Goal: Information Seeking & Learning: Find specific page/section

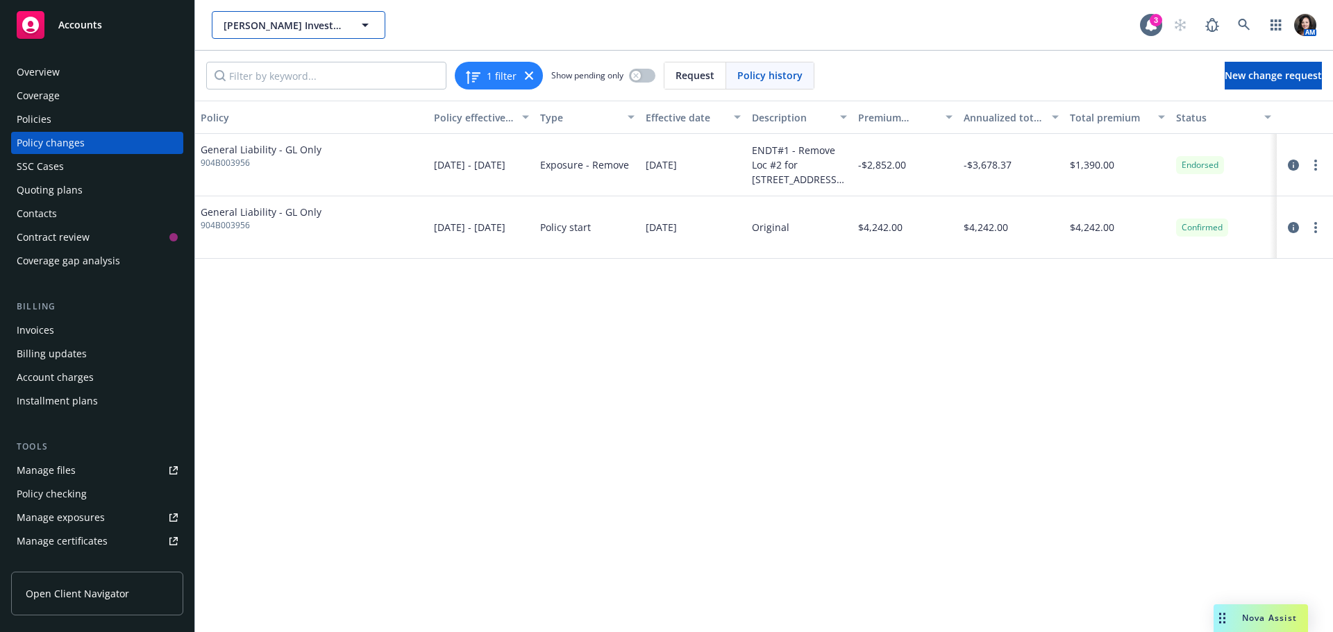
click at [287, 25] on span "[PERSON_NAME] Investments, LLC" at bounding box center [283, 25] width 120 height 15
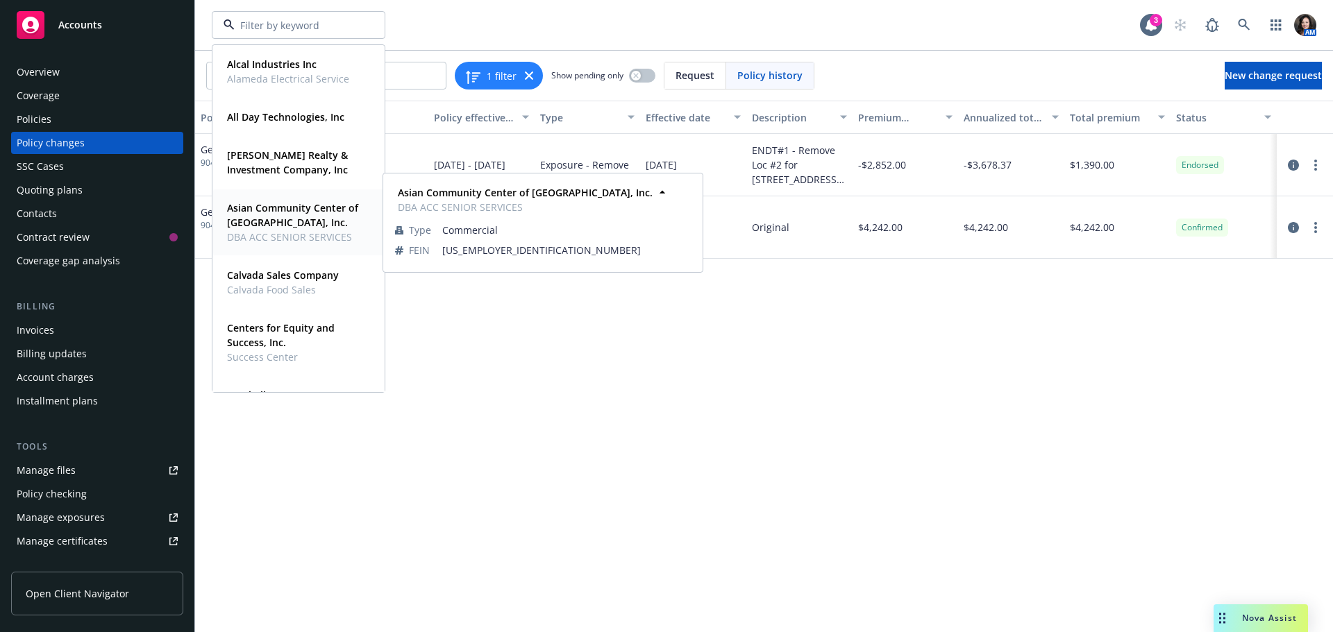
click at [296, 203] on strong "Asian Community Center of [GEOGRAPHIC_DATA], Inc." at bounding box center [292, 215] width 131 height 28
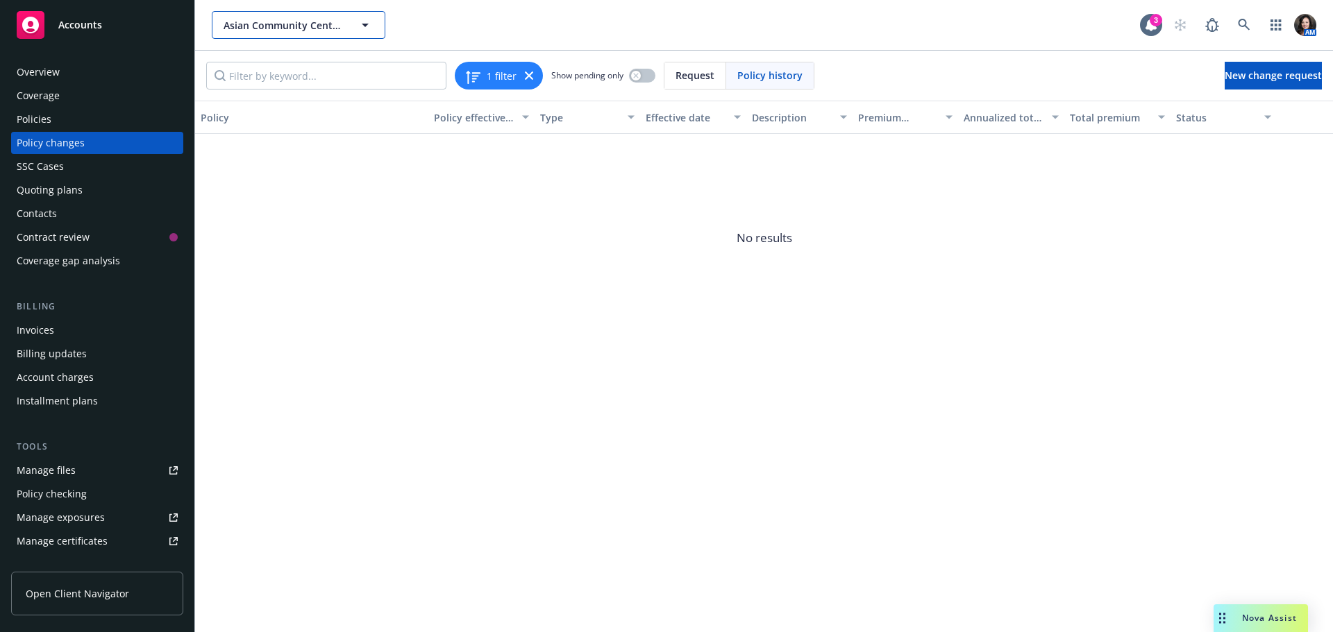
click at [353, 30] on button "Asian Community Center of [GEOGRAPHIC_DATA], Inc." at bounding box center [299, 25] width 174 height 28
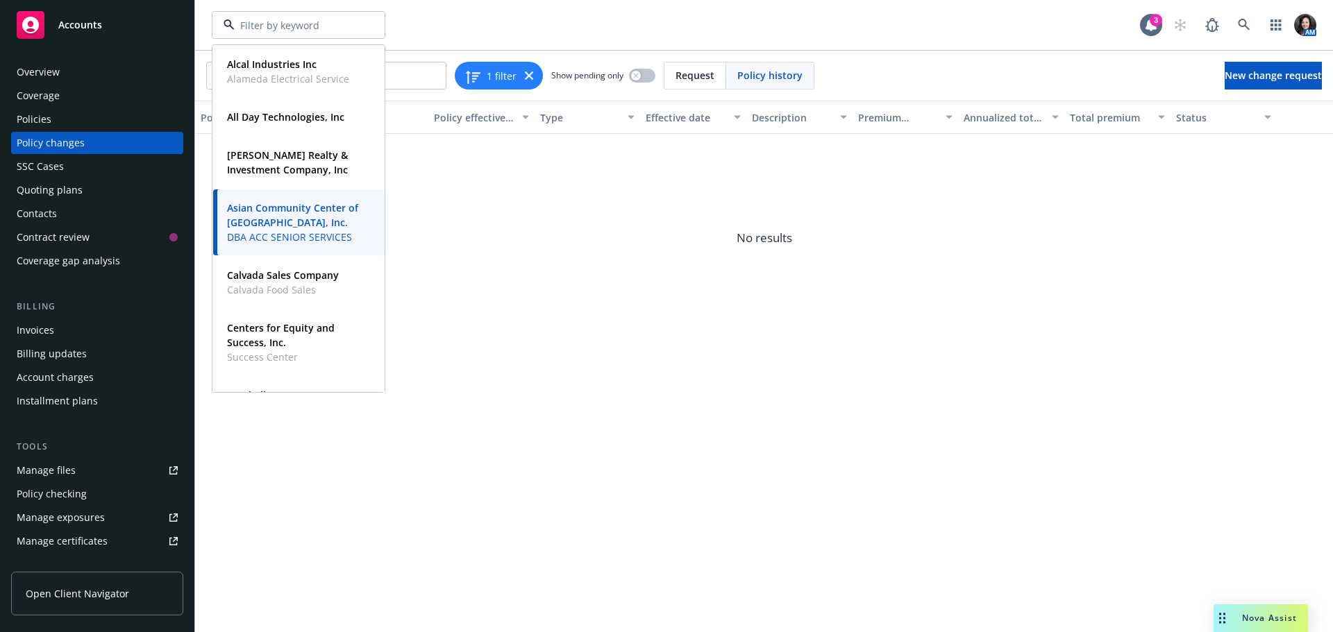
click at [90, 183] on div "Quoting plans" at bounding box center [97, 190] width 161 height 22
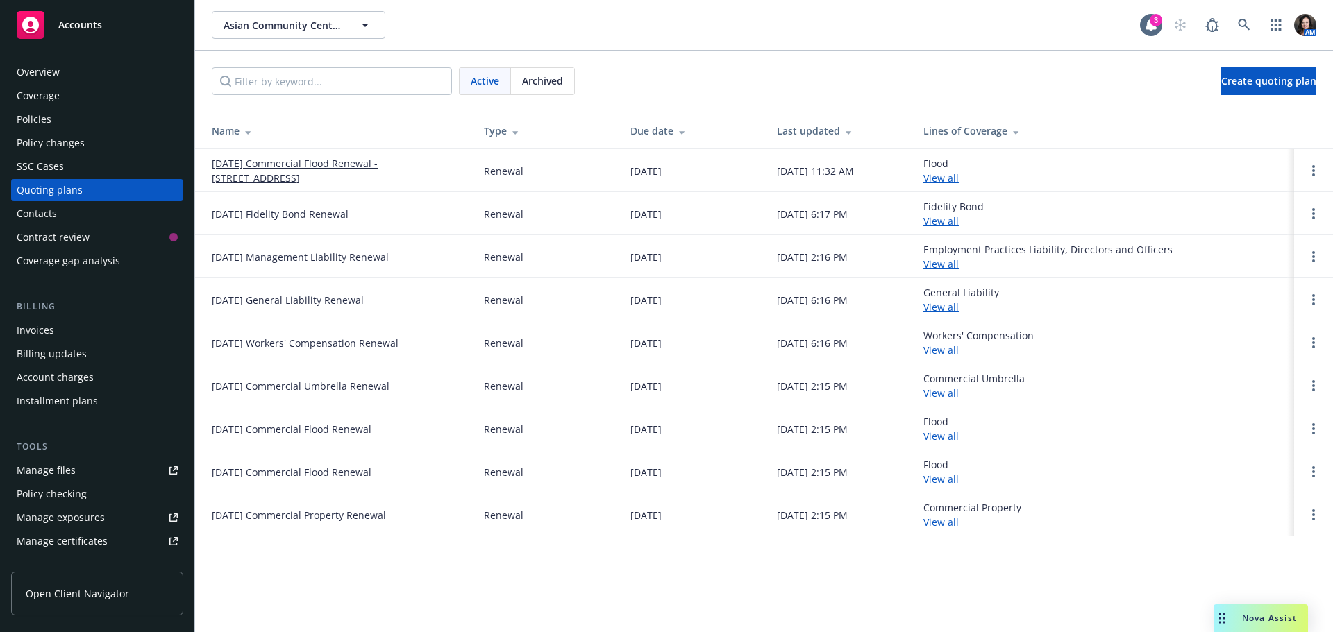
click at [271, 164] on link "10/03/25 Commercial Flood Renewal - 1180 Corporate Way" at bounding box center [337, 170] width 250 height 29
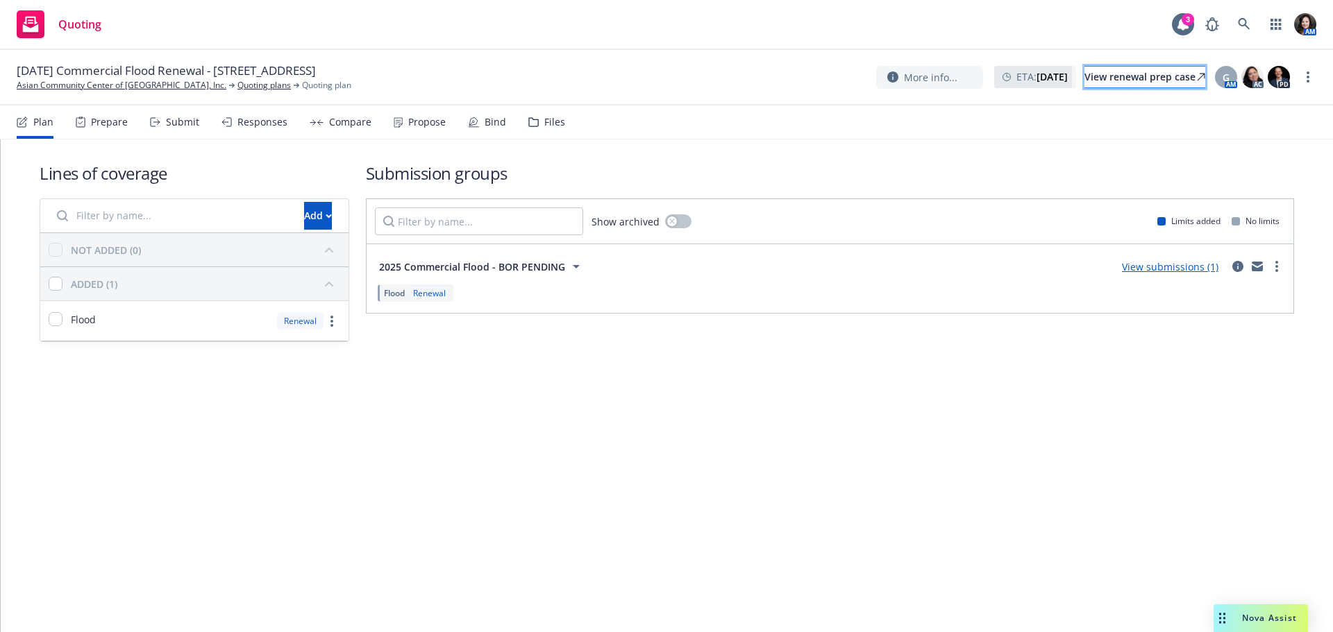
click at [1124, 81] on div "View renewal prep case" at bounding box center [1144, 77] width 121 height 21
click at [1236, 30] on link at bounding box center [1244, 24] width 28 height 28
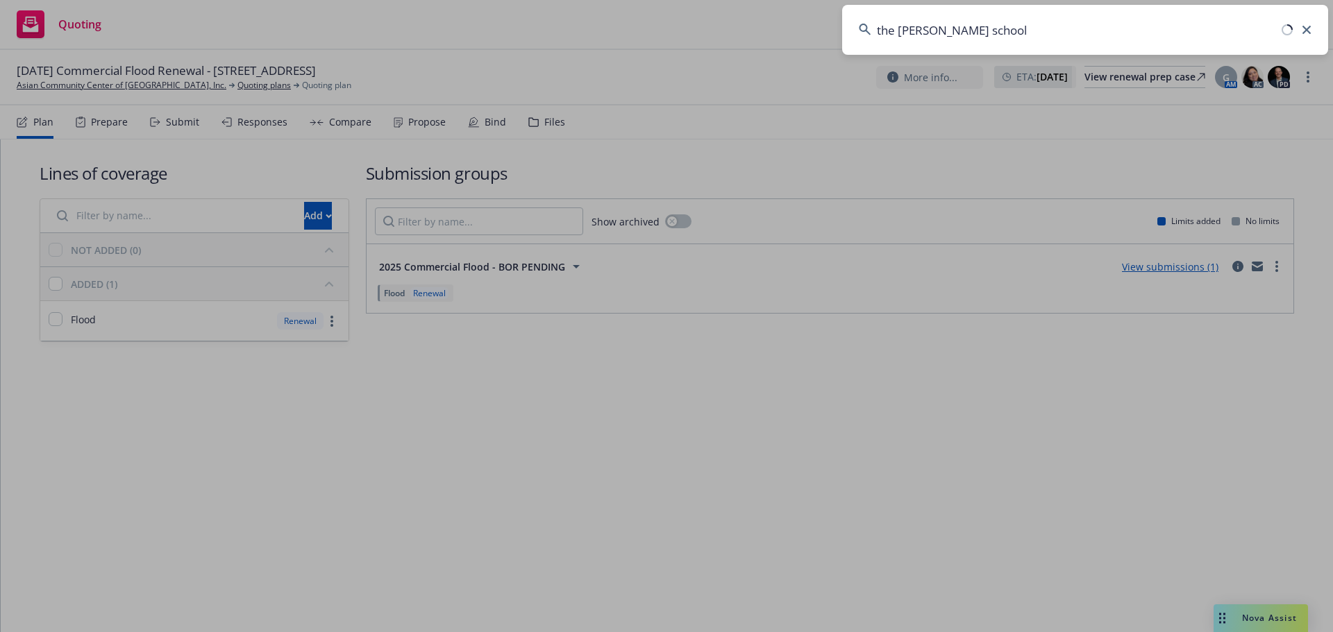
type input "the harker school"
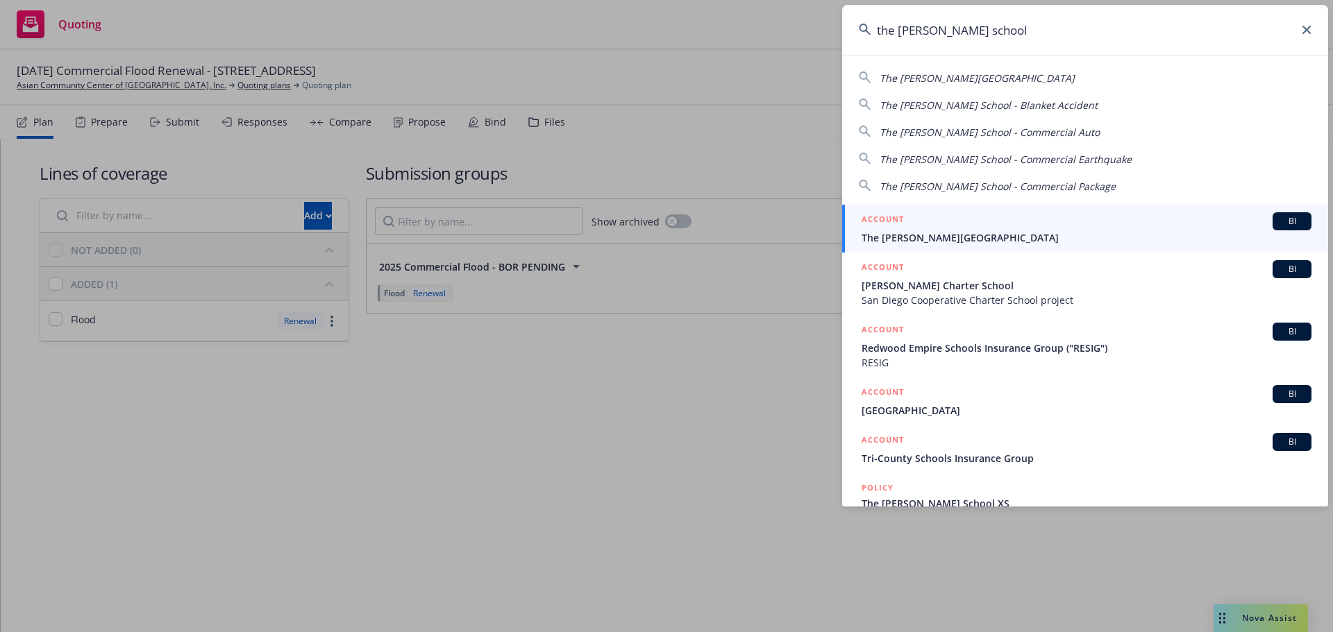
click at [1004, 226] on div "ACCOUNT BI" at bounding box center [1086, 221] width 450 height 18
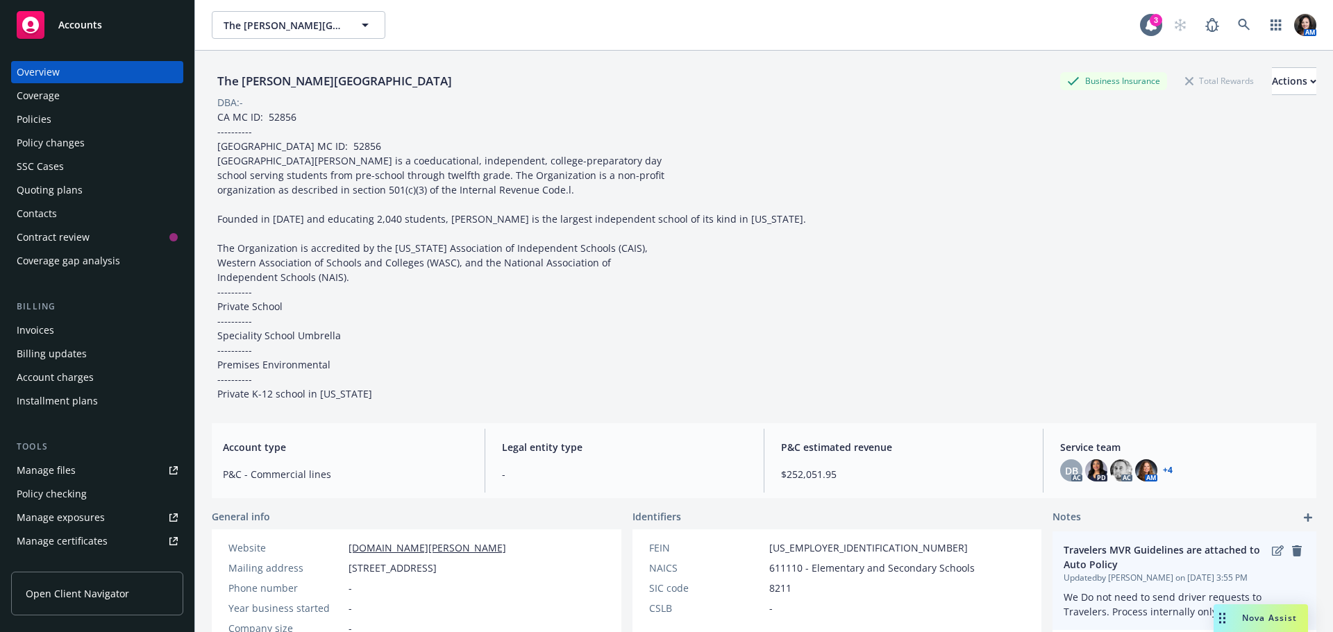
click at [1155, 620] on div "Travelers MVR Guidelines are attached to Auto Policy Updated by Lena West on 09…" at bounding box center [1184, 581] width 264 height 99
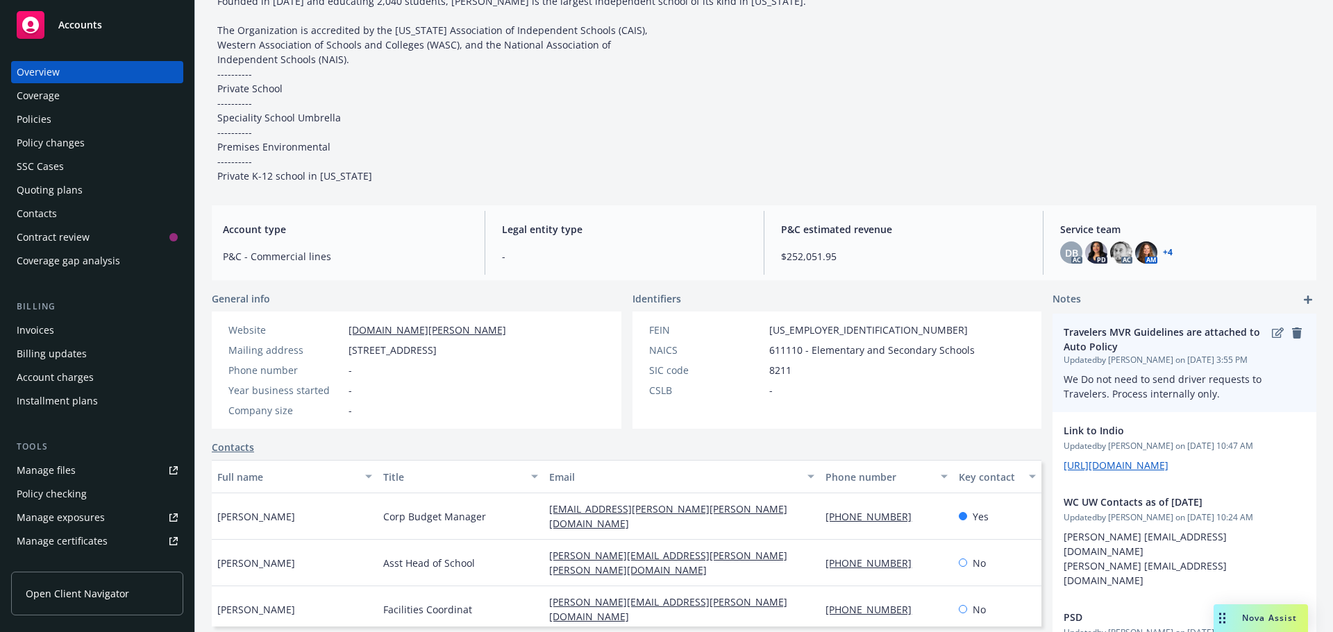
click at [1103, 379] on span "We Do not need to send driver requests to Travelers. Process internally only." at bounding box center [1163, 387] width 201 height 28
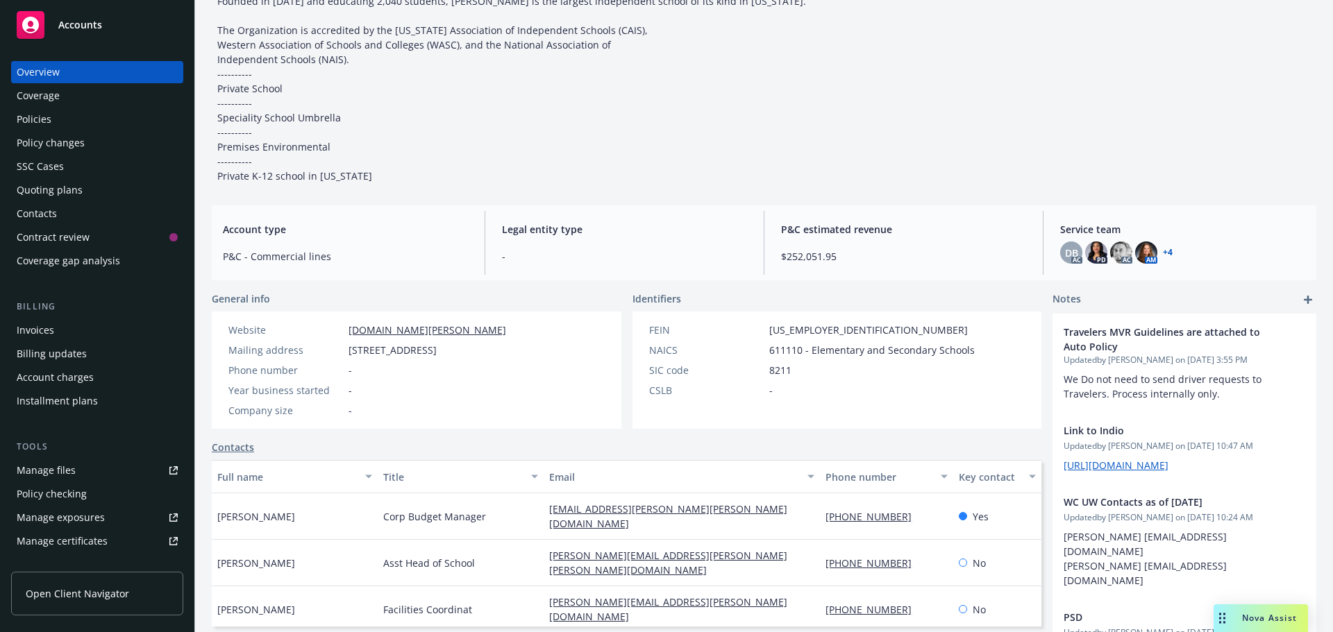
click at [69, 480] on div "Manage files" at bounding box center [46, 470] width 59 height 22
click at [1271, 613] on icon "edit" at bounding box center [1277, 618] width 12 height 10
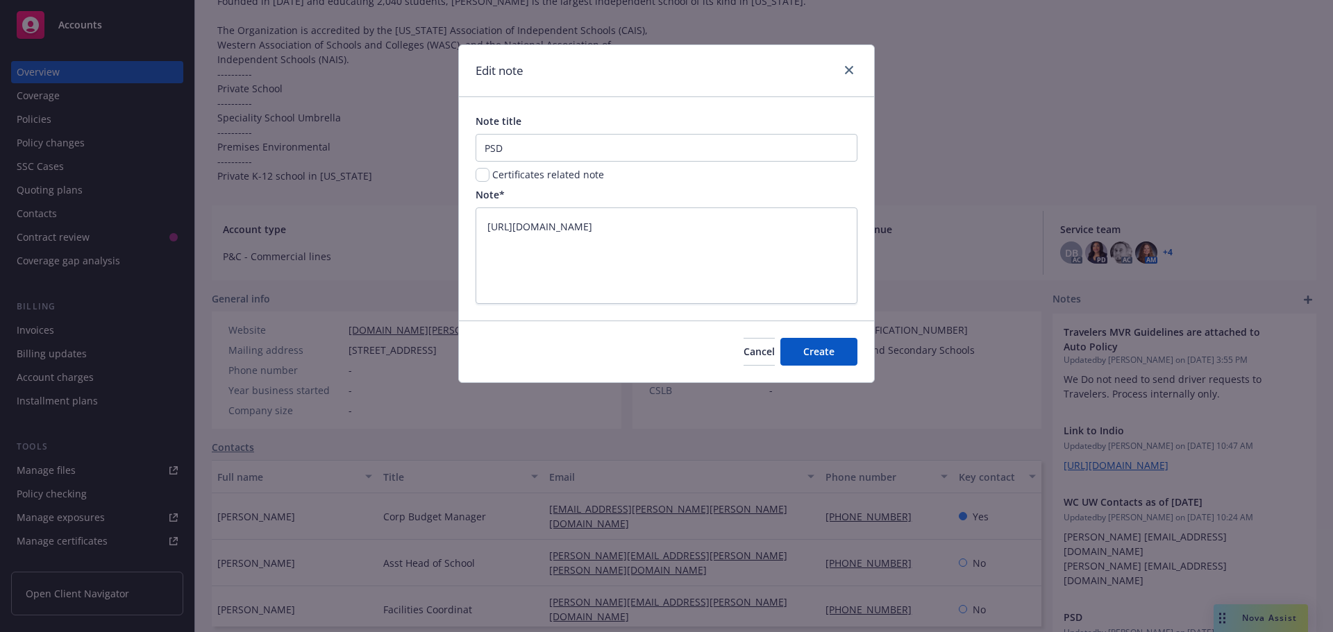
click at [1258, 607] on div "Edit note Note title PSD Certificates related note Note* https://iln.sharepoint…" at bounding box center [666, 316] width 1333 height 632
click at [836, 68] on div at bounding box center [846, 71] width 22 height 18
click at [846, 69] on icon "close" at bounding box center [849, 70] width 8 height 8
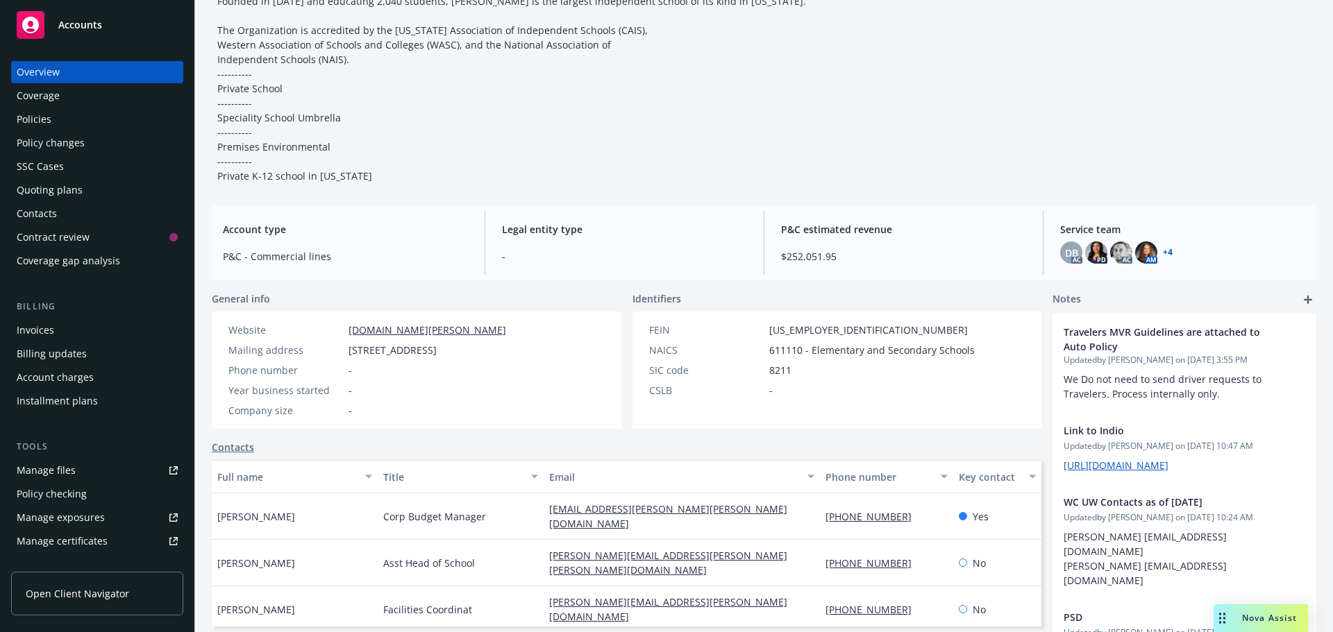
click at [1238, 610] on div "Nova Assist" at bounding box center [1260, 618] width 94 height 28
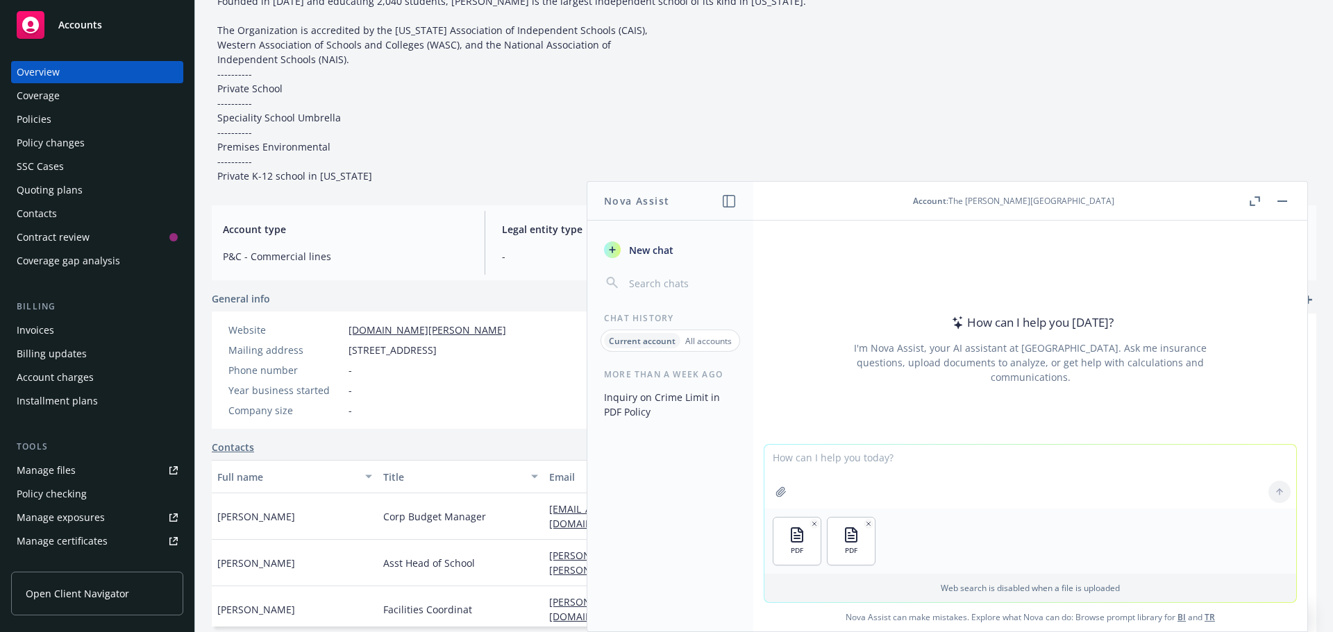
click at [1056, 500] on textarea at bounding box center [1030, 477] width 532 height 64
type textarea "based on the attached Travelers MVR guidelines and the attached MVR for Jaco Wo…"
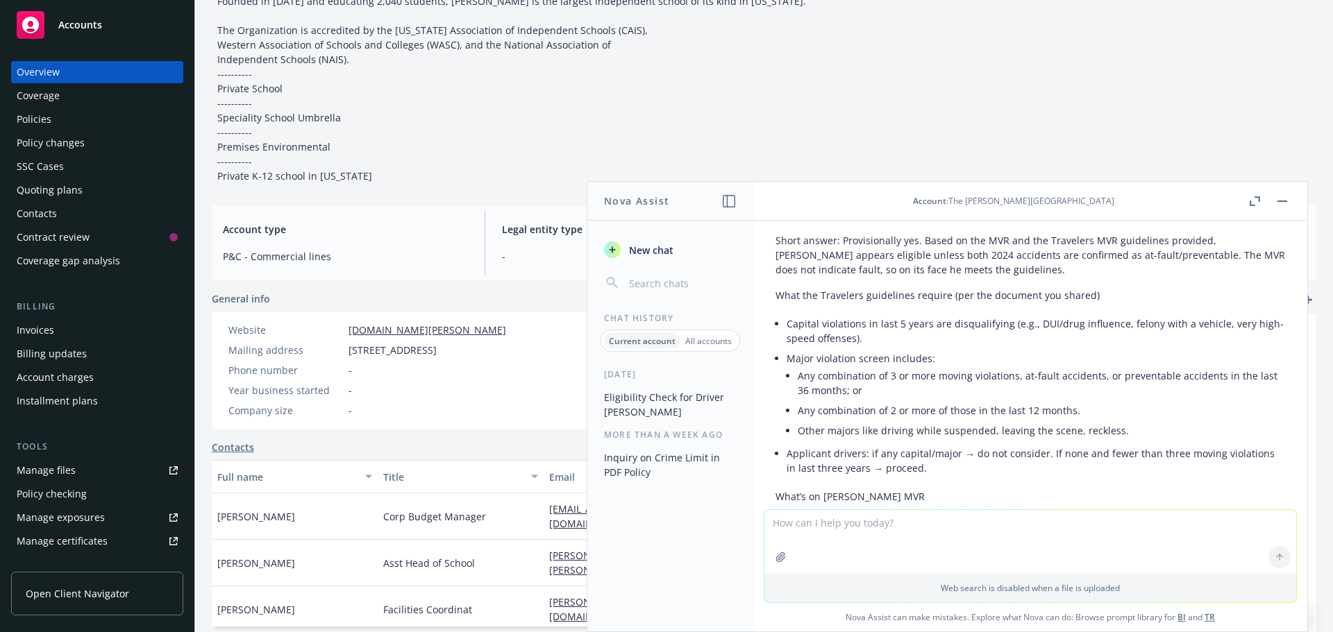
scroll to position [69, 0]
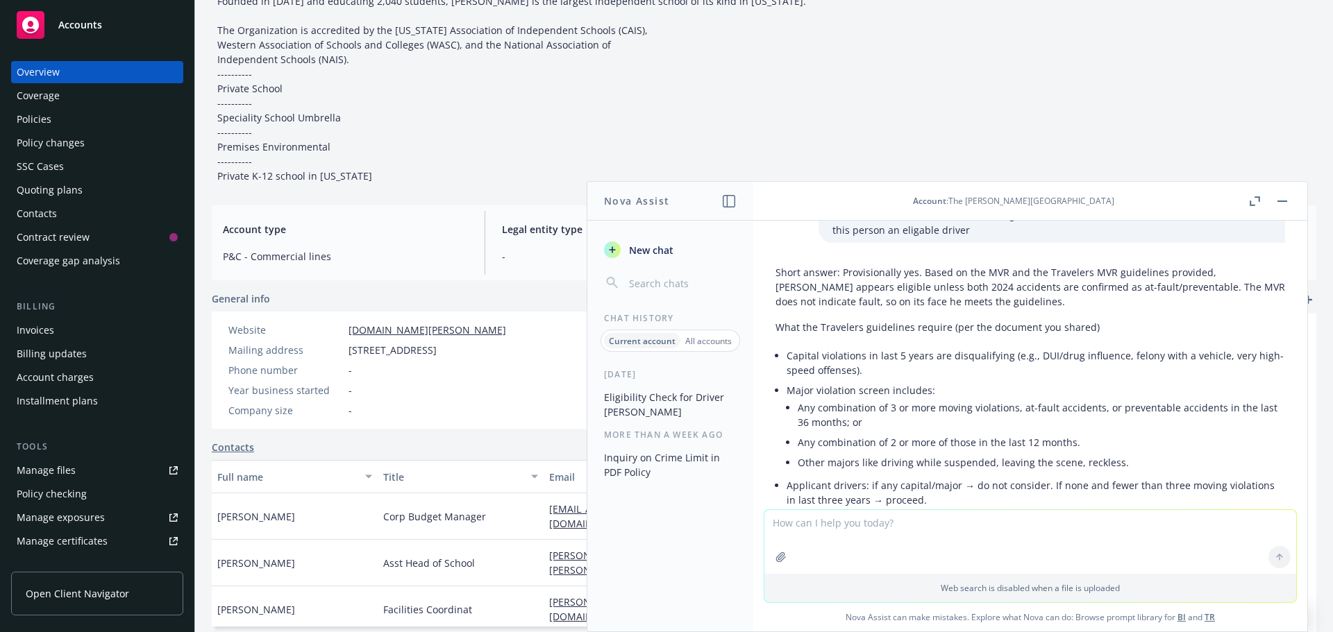
click at [50, 117] on div "Policies" at bounding box center [34, 119] width 35 height 22
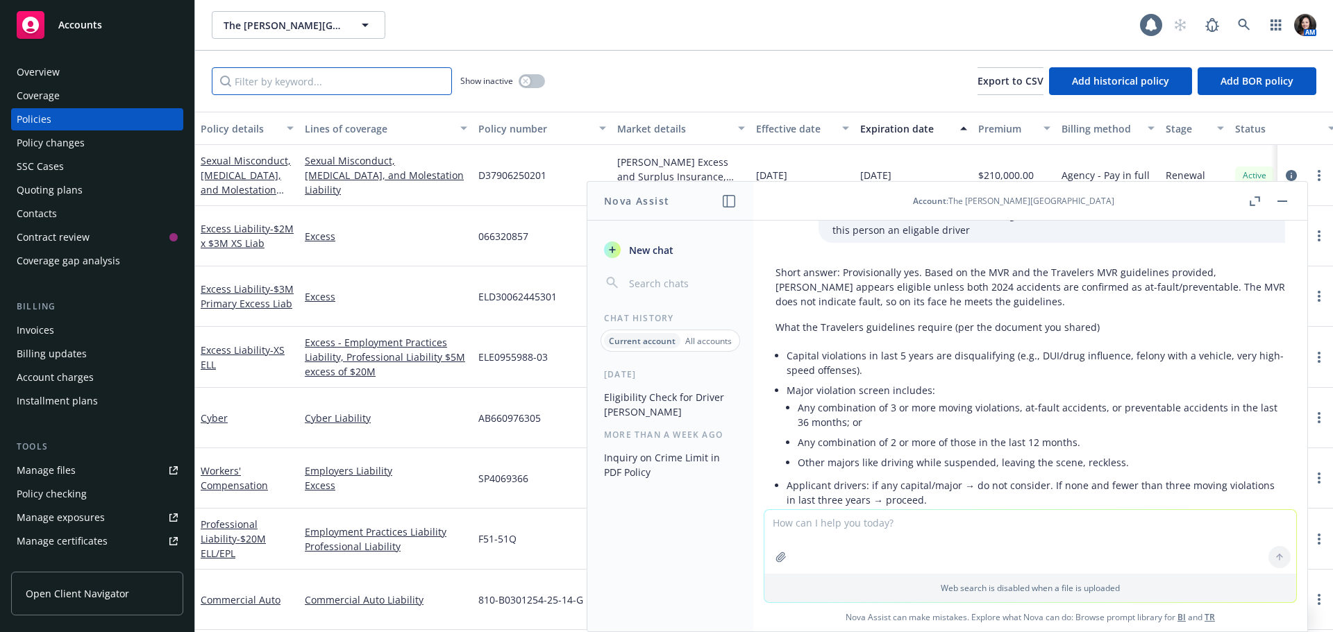
click at [360, 81] on input "Filter by keyword..." at bounding box center [332, 81] width 240 height 28
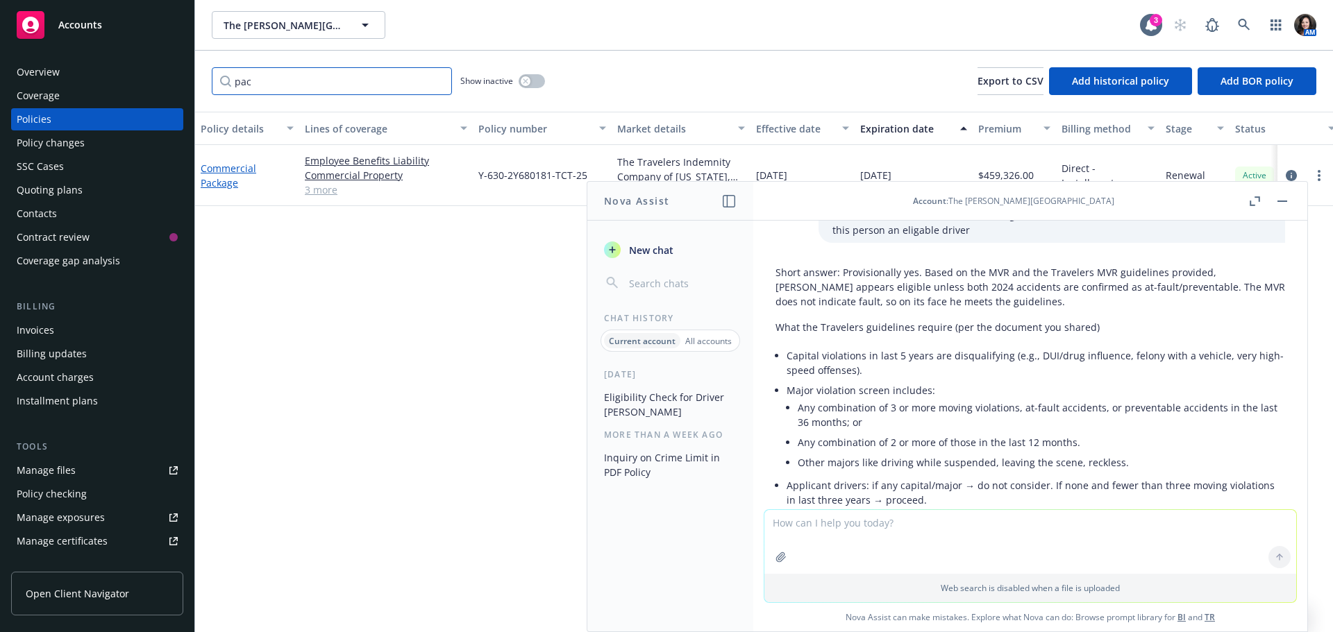
type input "pac"
click at [210, 169] on link "Commercial Package" at bounding box center [229, 176] width 56 height 28
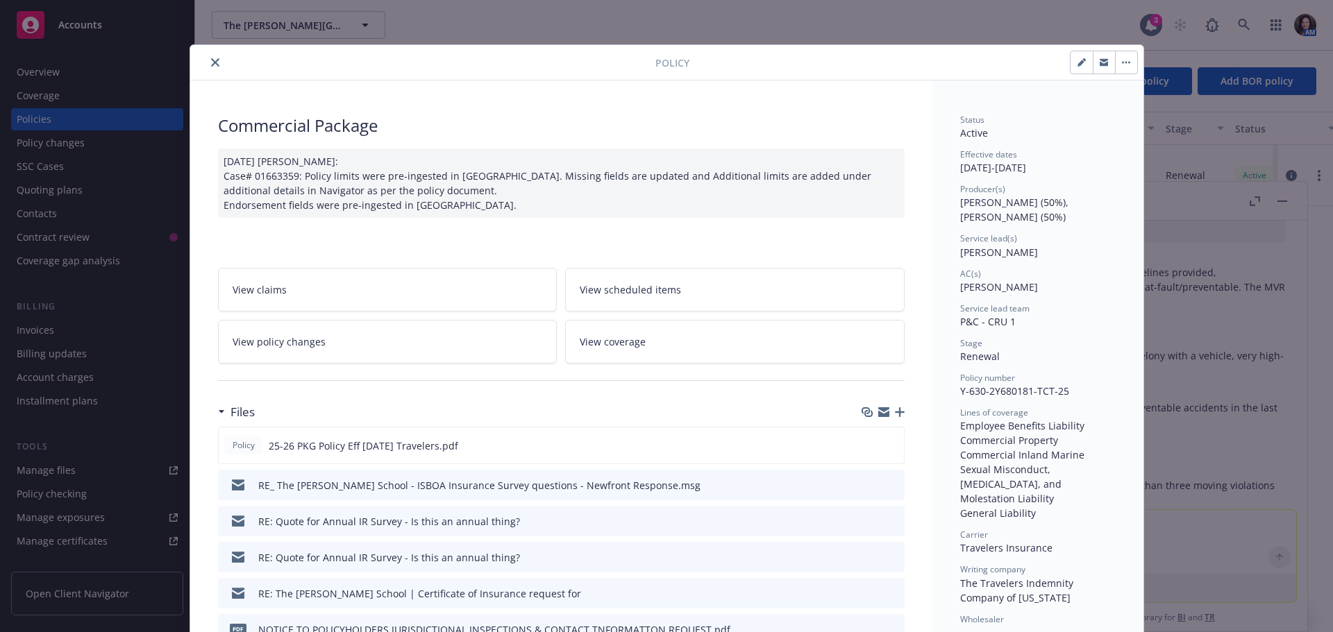
drag, startPoint x: 1096, startPoint y: 60, endPoint x: 1308, endPoint y: 98, distance: 215.8
click at [1099, 60] on icon "button" at bounding box center [1103, 60] width 8 height 3
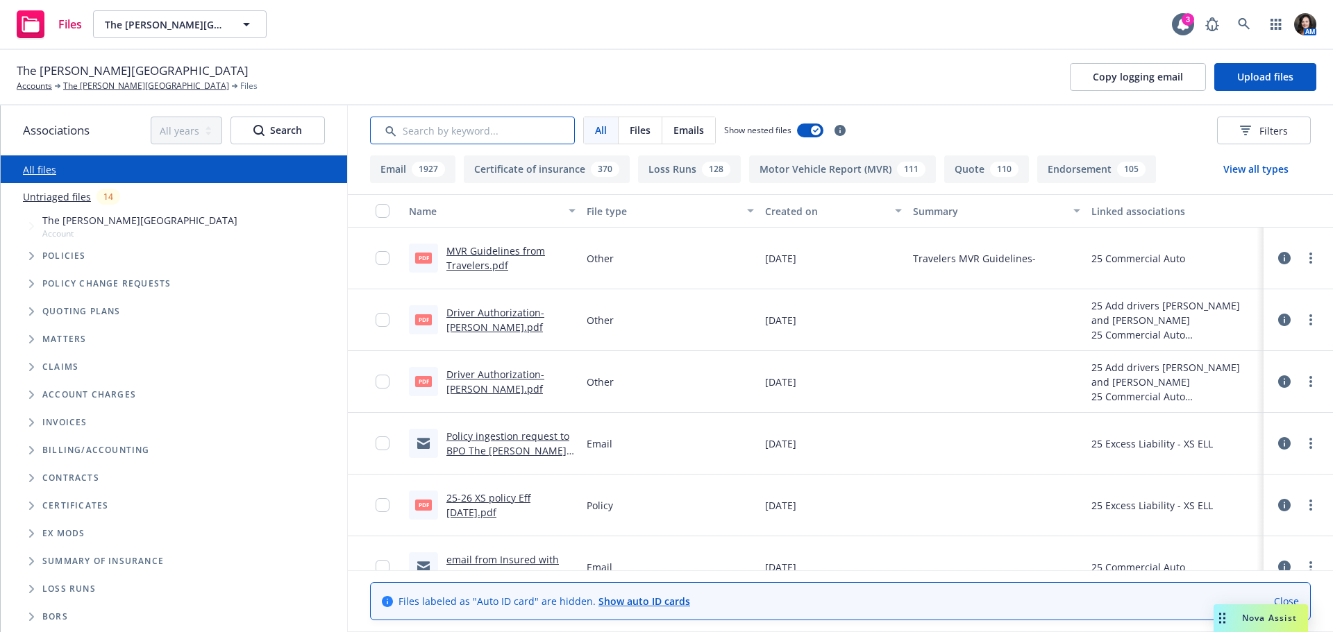
click at [455, 137] on input "Search by keyword..." at bounding box center [472, 131] width 205 height 28
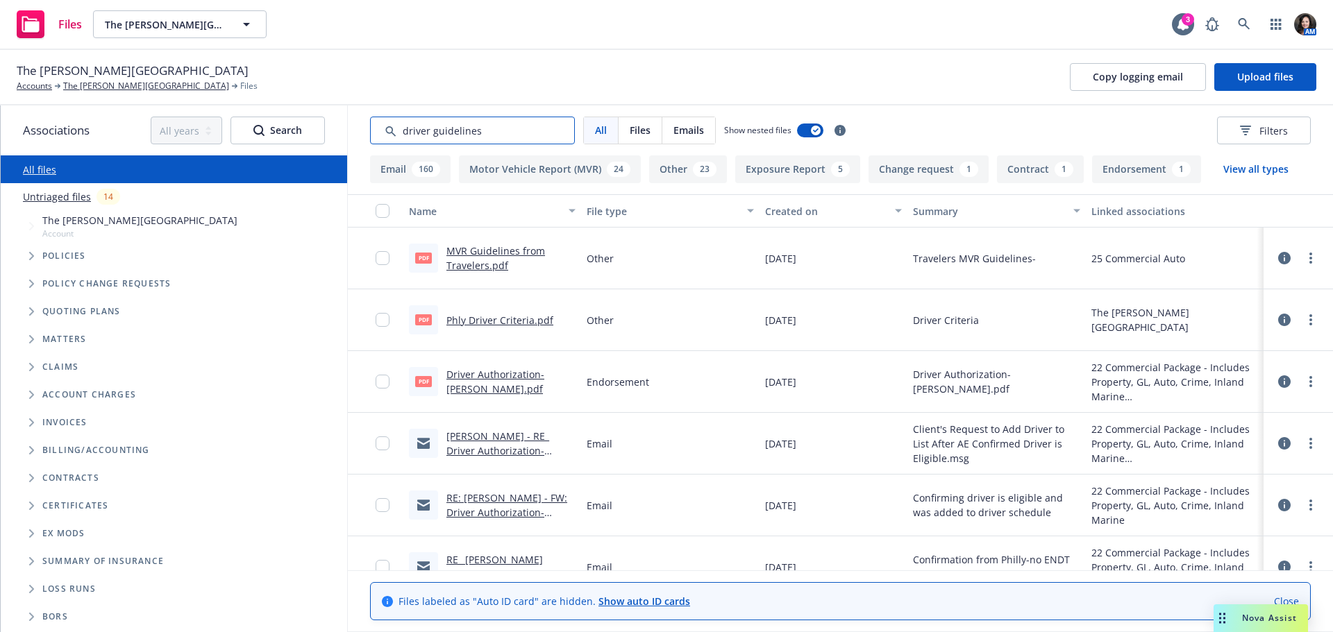
type input "driver guidelines"
click at [457, 249] on link "MVR Guidelines from Travelers.pdf" at bounding box center [495, 258] width 99 height 28
click at [1243, 21] on icon at bounding box center [1243, 24] width 12 height 12
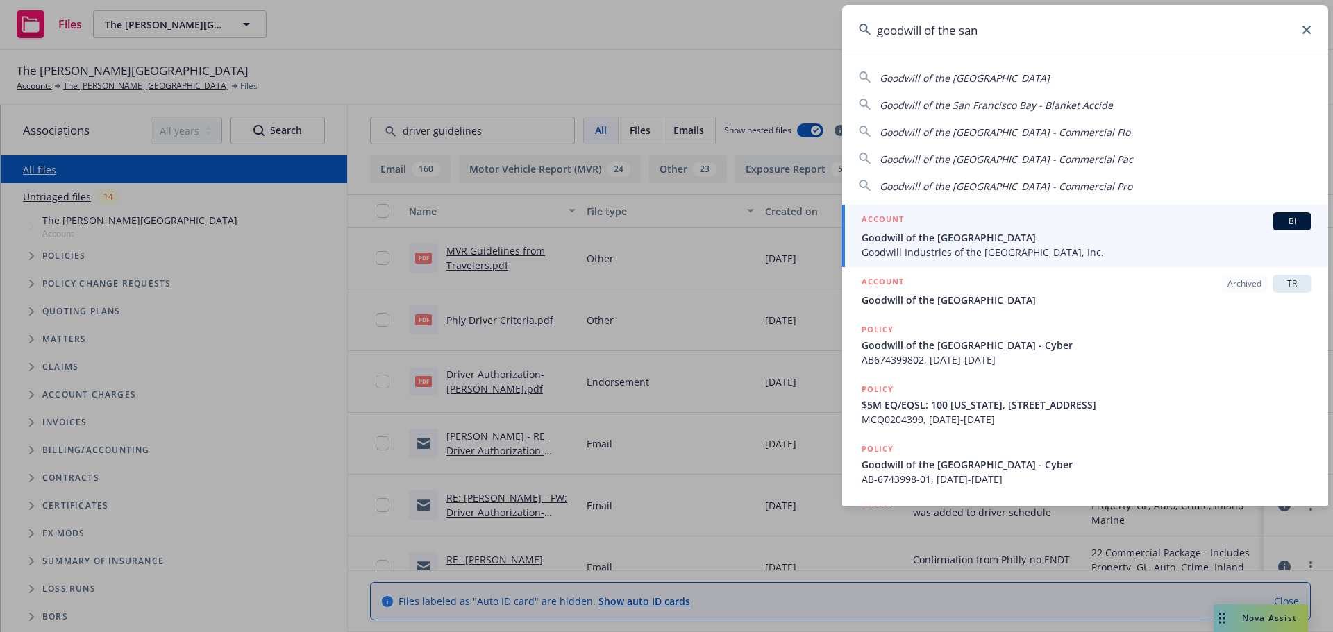
type input "goodwill of the san"
click at [1045, 247] on span "Goodwill Industries of the [GEOGRAPHIC_DATA], Inc." at bounding box center [1086, 252] width 450 height 15
